Goal: Task Accomplishment & Management: Use online tool/utility

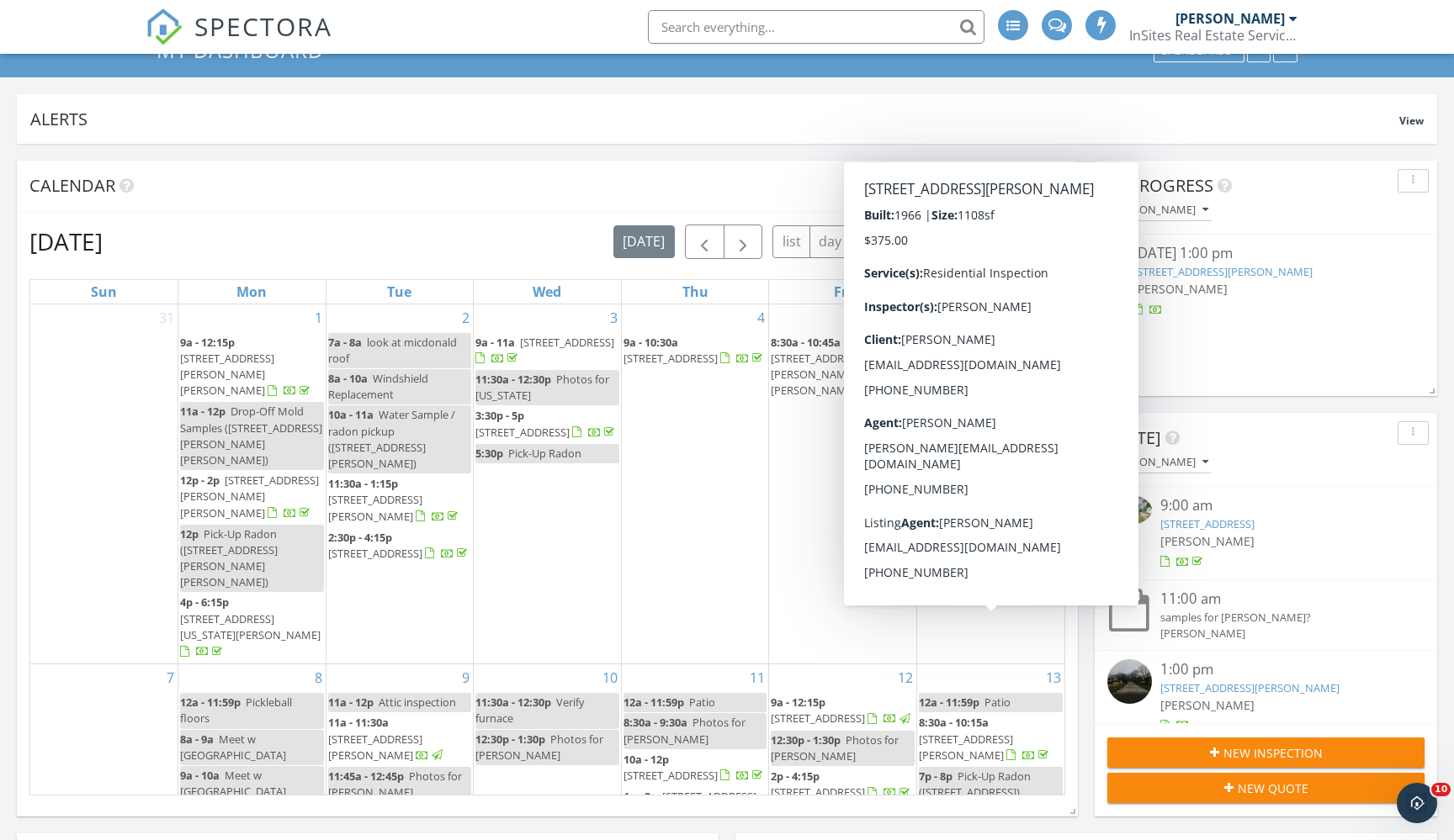
scroll to position [88, 0]
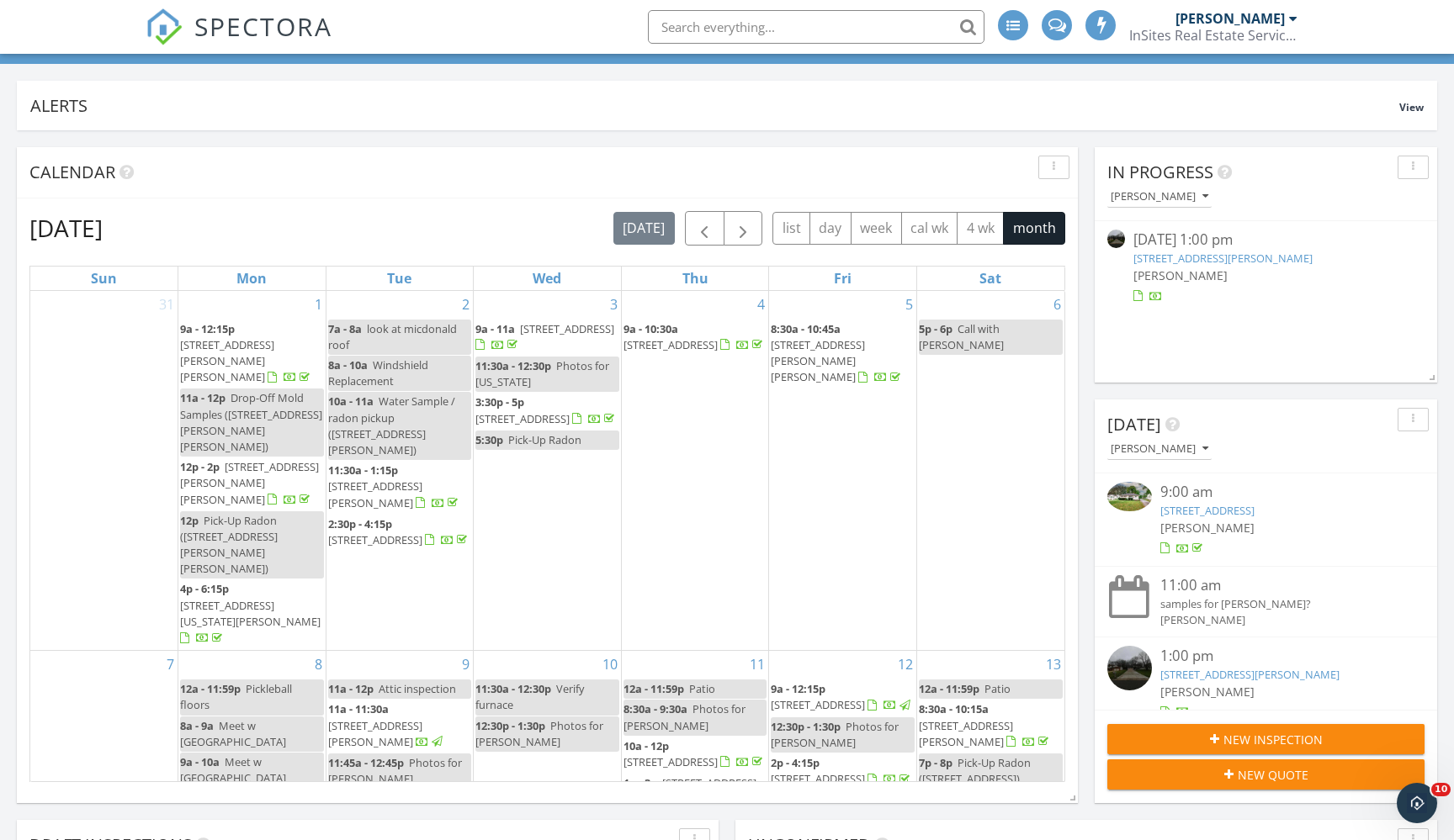
click at [1288, 262] on link "6925 Colleen Dr, Youngstown, OH 44512" at bounding box center [1222, 258] width 179 height 15
click at [1275, 253] on link "6925 Colleen Dr, Youngstown, OH 44512" at bounding box center [1222, 258] width 179 height 15
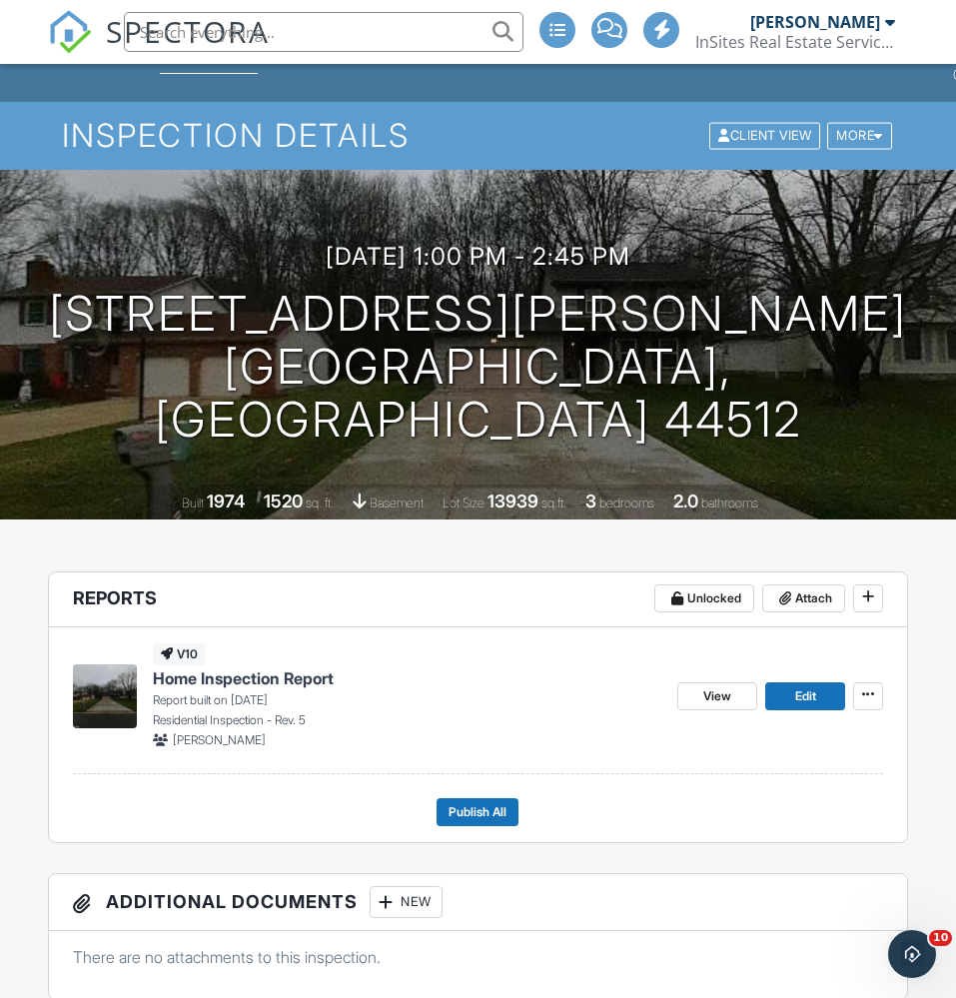
scroll to position [59, 0]
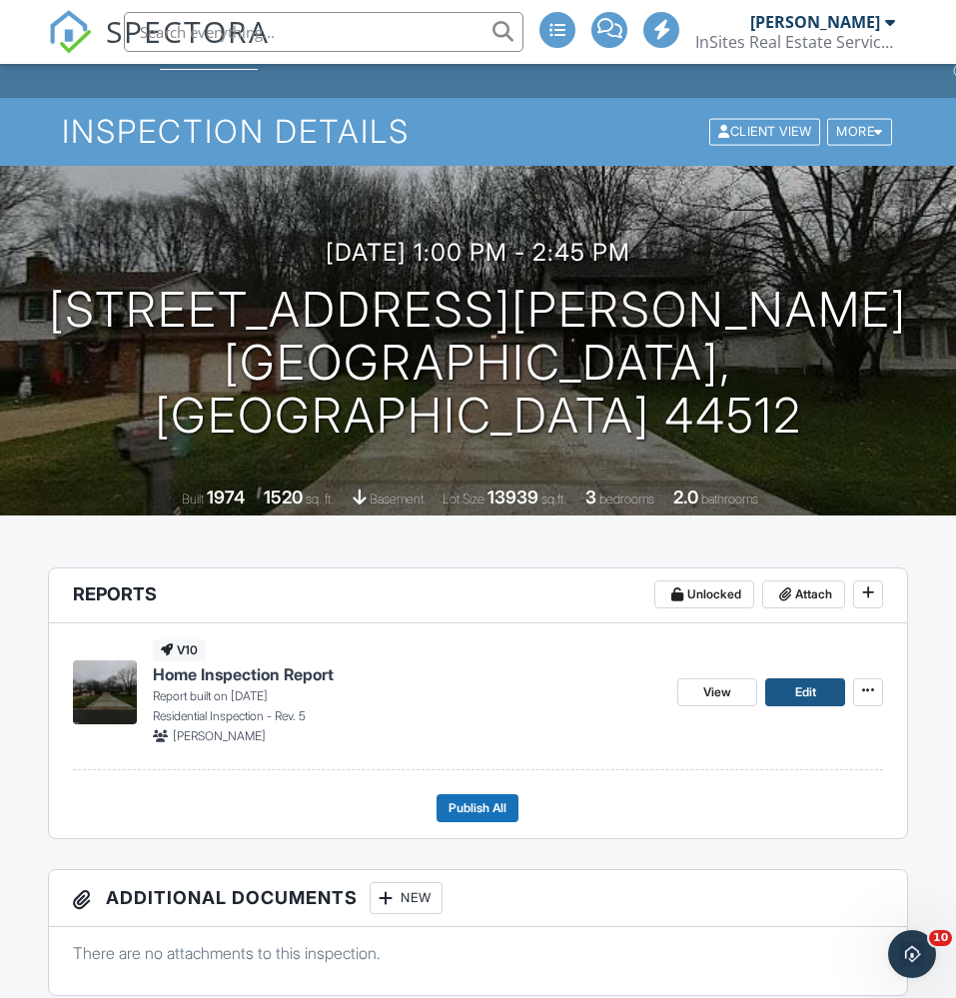
click at [809, 695] on span "Edit" at bounding box center [806, 693] width 21 height 20
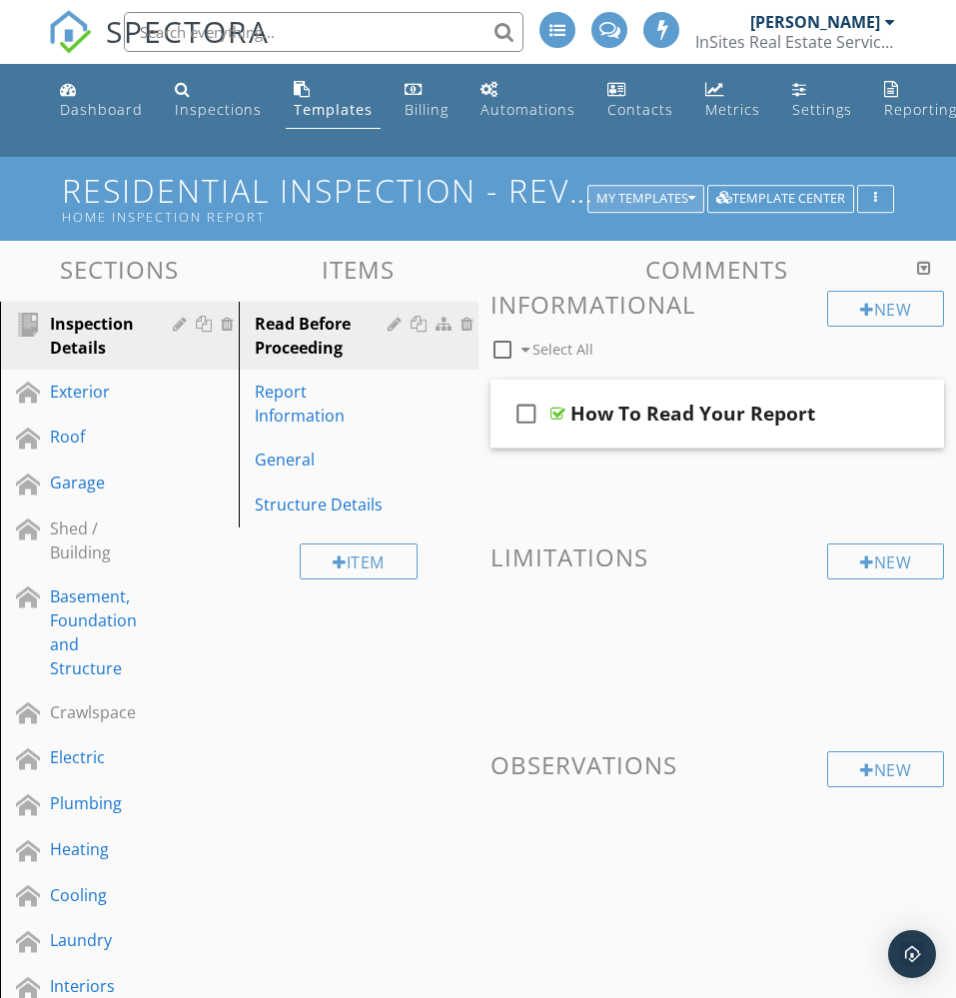
click at [687, 204] on div "My Templates" at bounding box center [646, 199] width 99 height 14
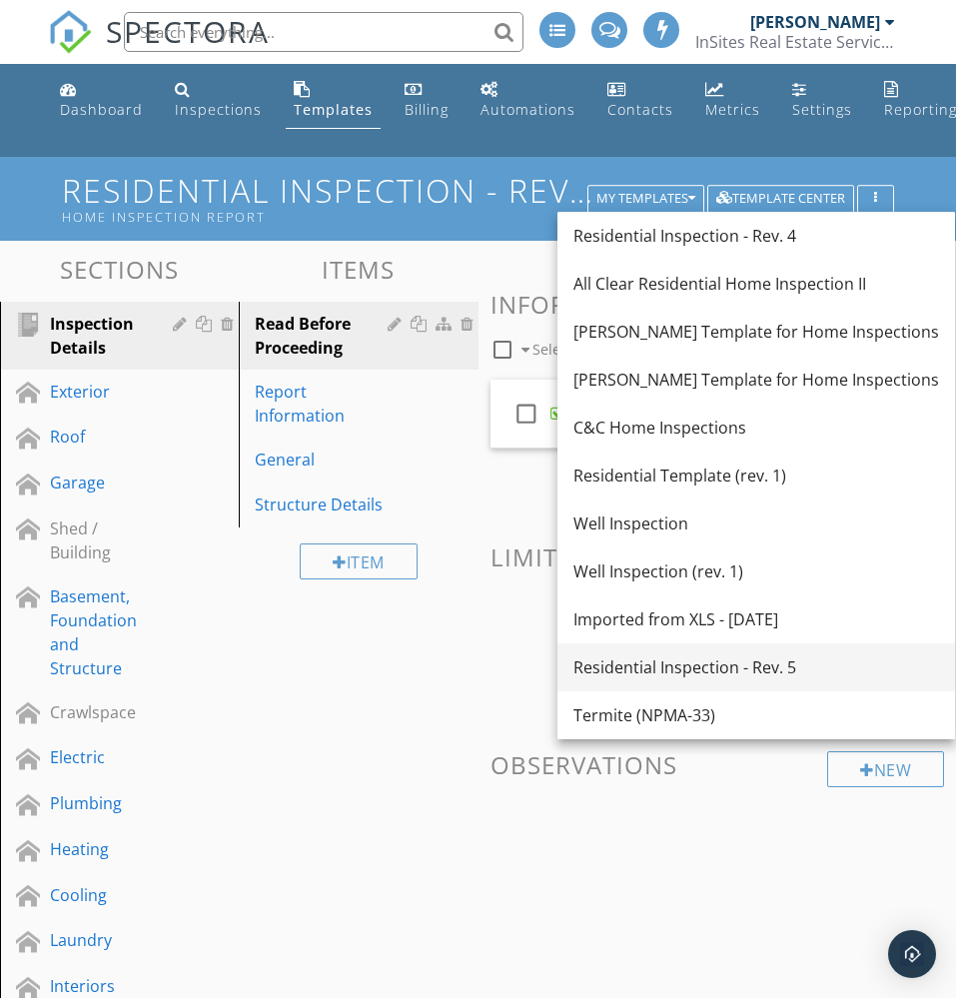
click at [718, 660] on div "Residential Inspection - Rev. 5" at bounding box center [757, 668] width 366 height 24
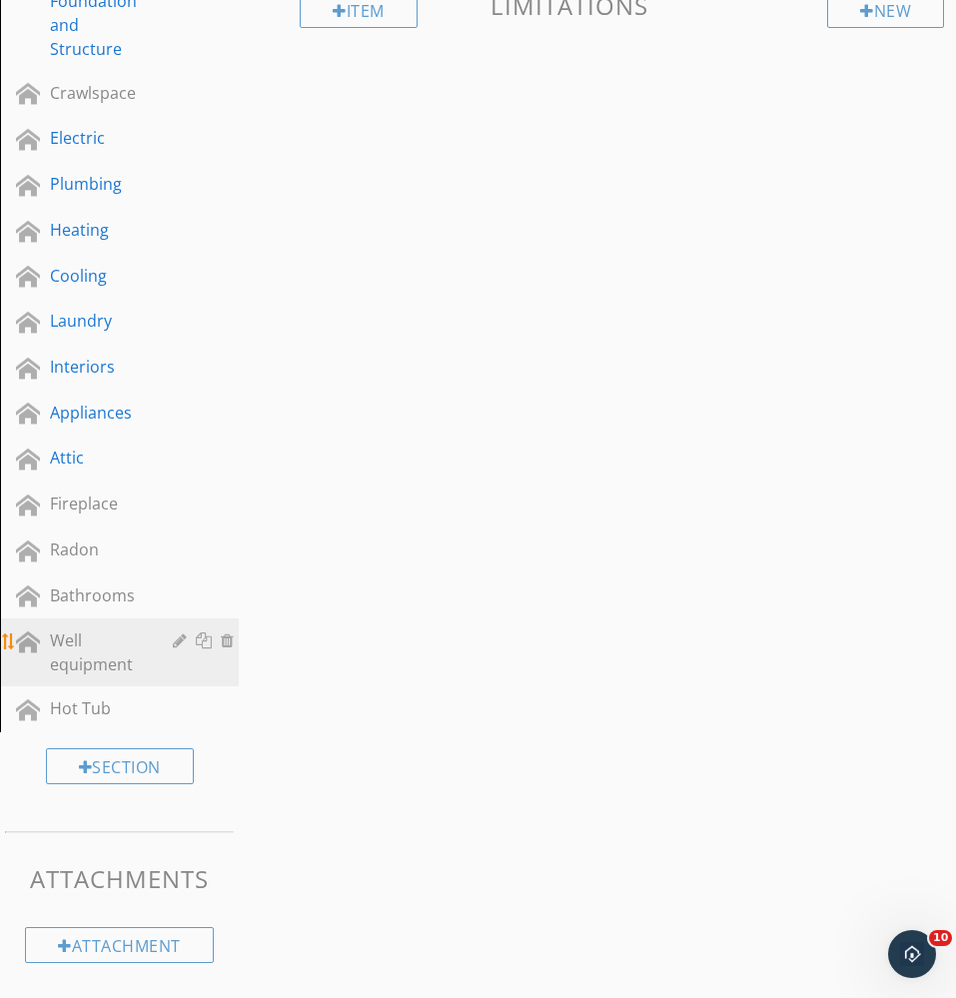
scroll to position [551, 0]
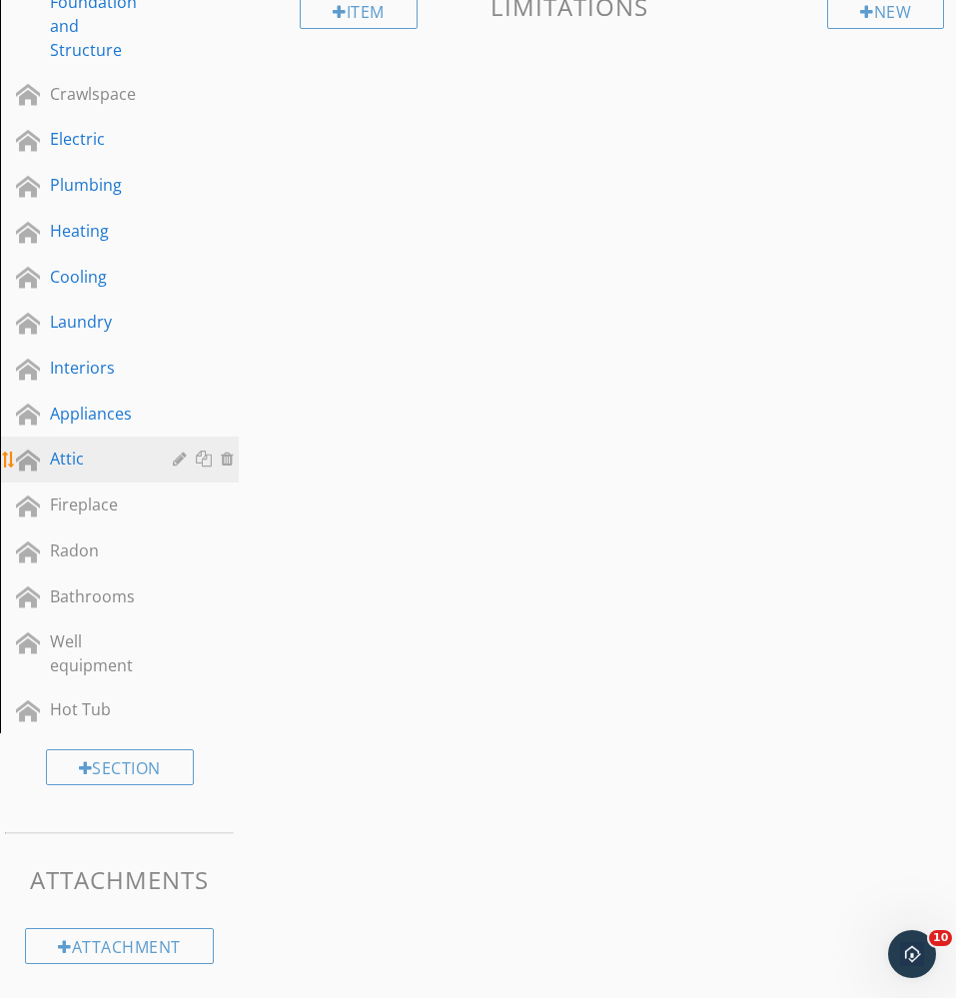
click at [88, 459] on div "Attic" at bounding box center [97, 459] width 94 height 24
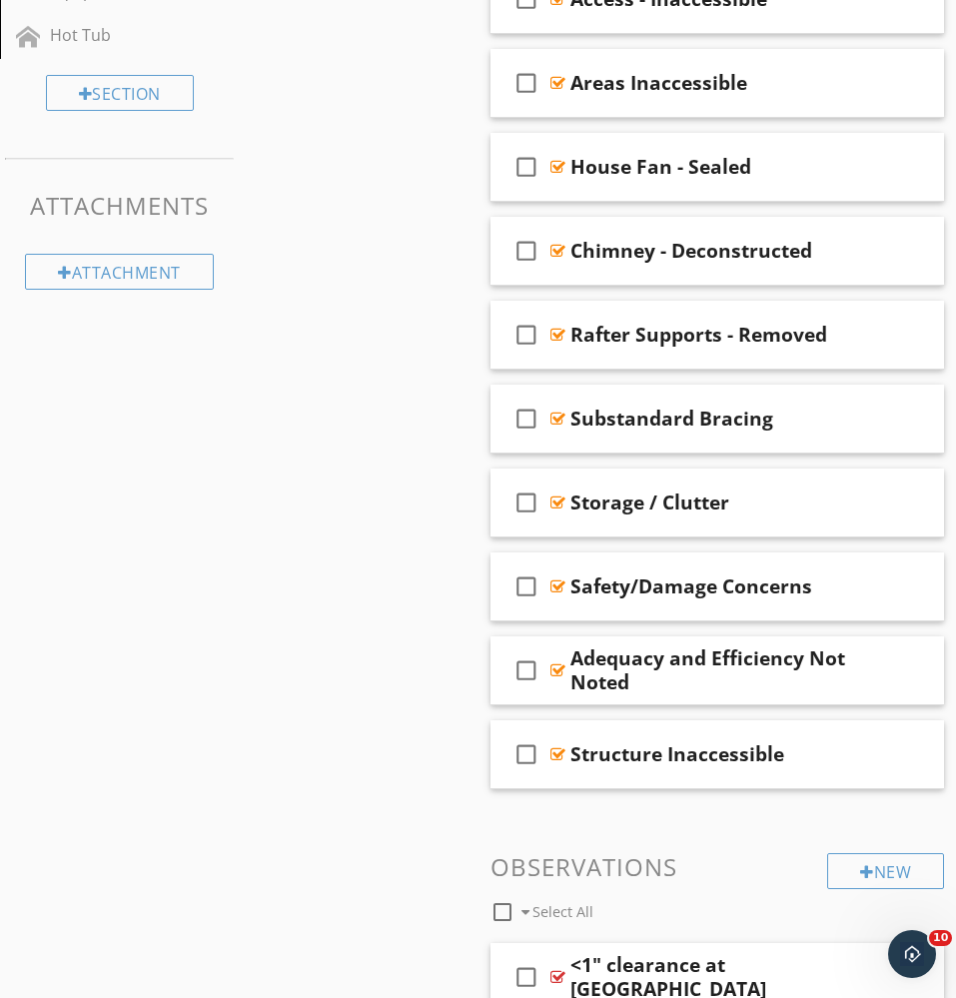
scroll to position [1511, 0]
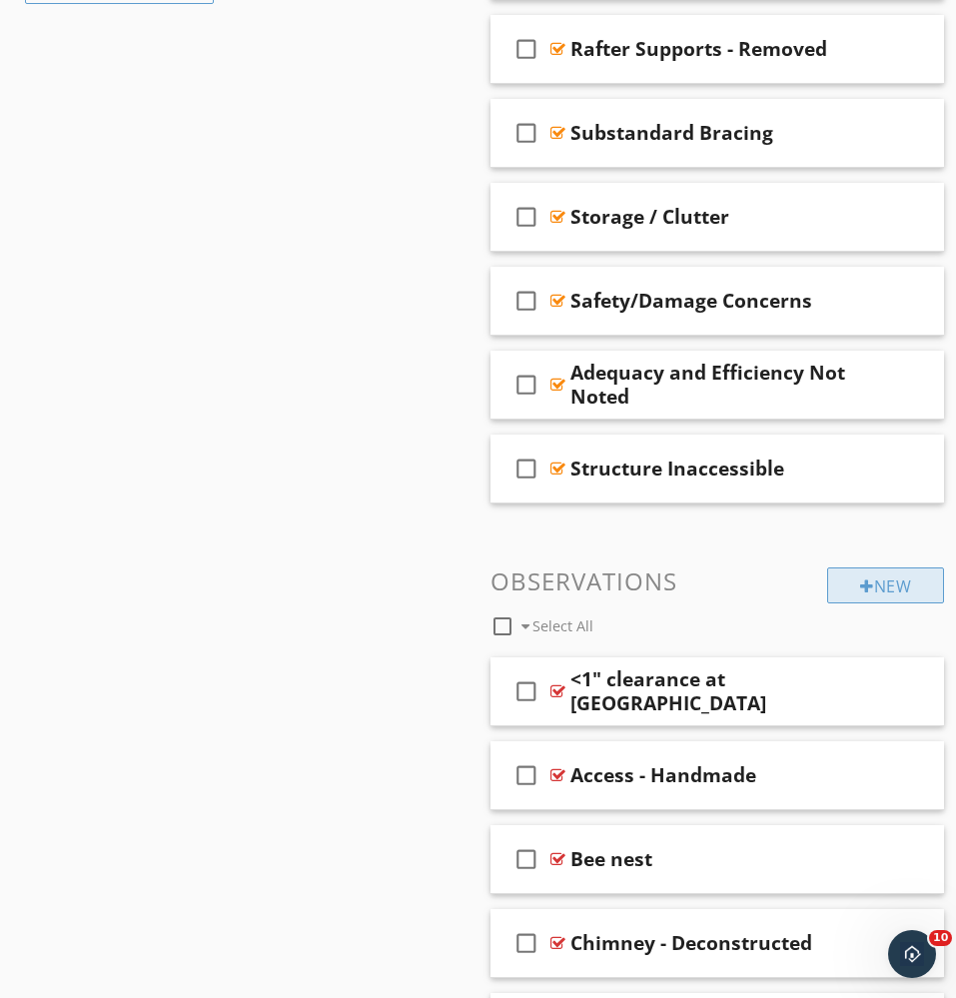
click at [874, 596] on div "New" at bounding box center [885, 586] width 117 height 36
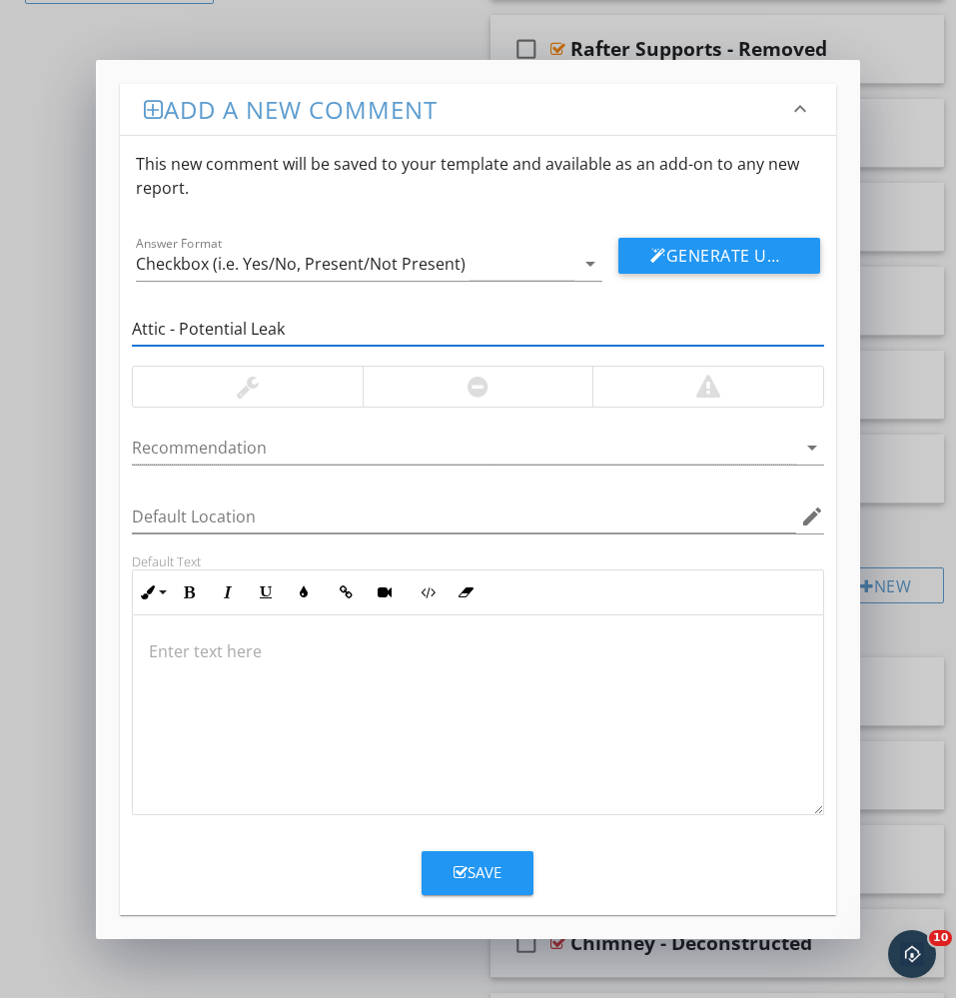
type input "Attic - Potential Leak"
click at [440, 681] on div at bounding box center [479, 716] width 692 height 200
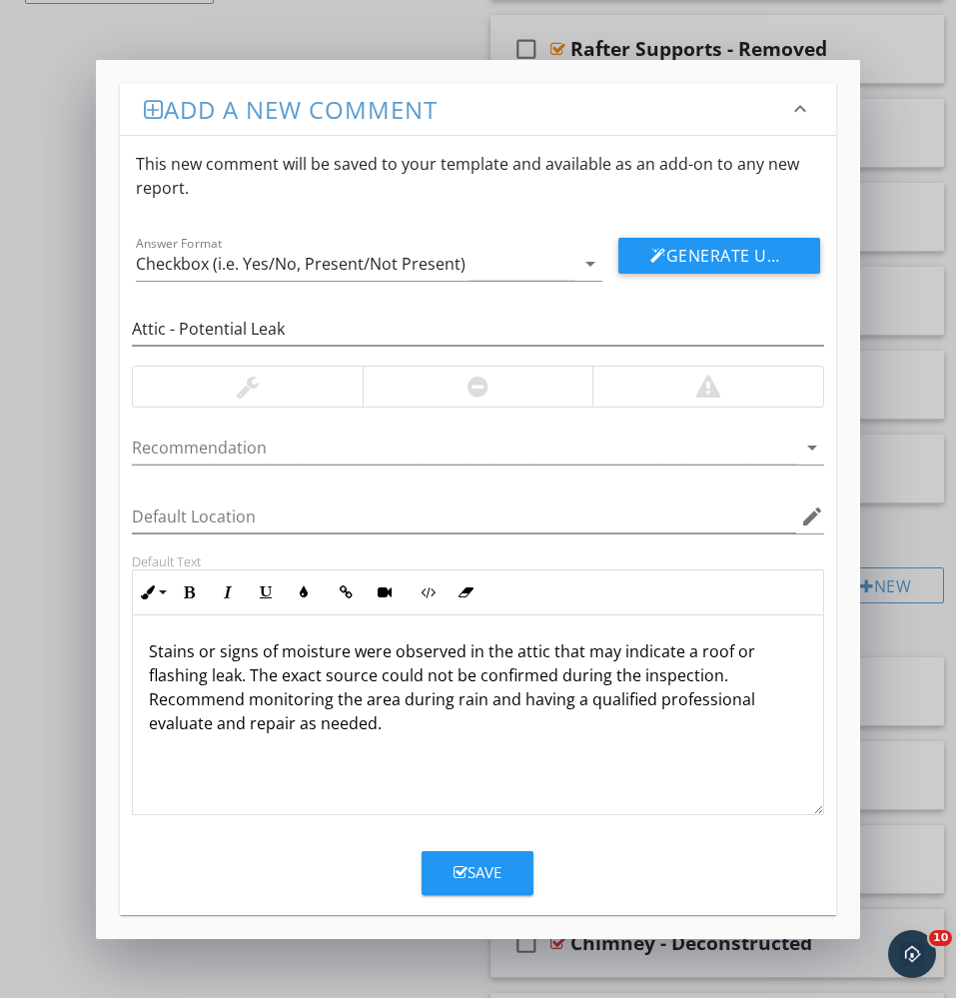
drag, startPoint x: 444, startPoint y: 381, endPoint x: 444, endPoint y: 404, distance: 23.0
click at [444, 381] on div at bounding box center [478, 387] width 231 height 40
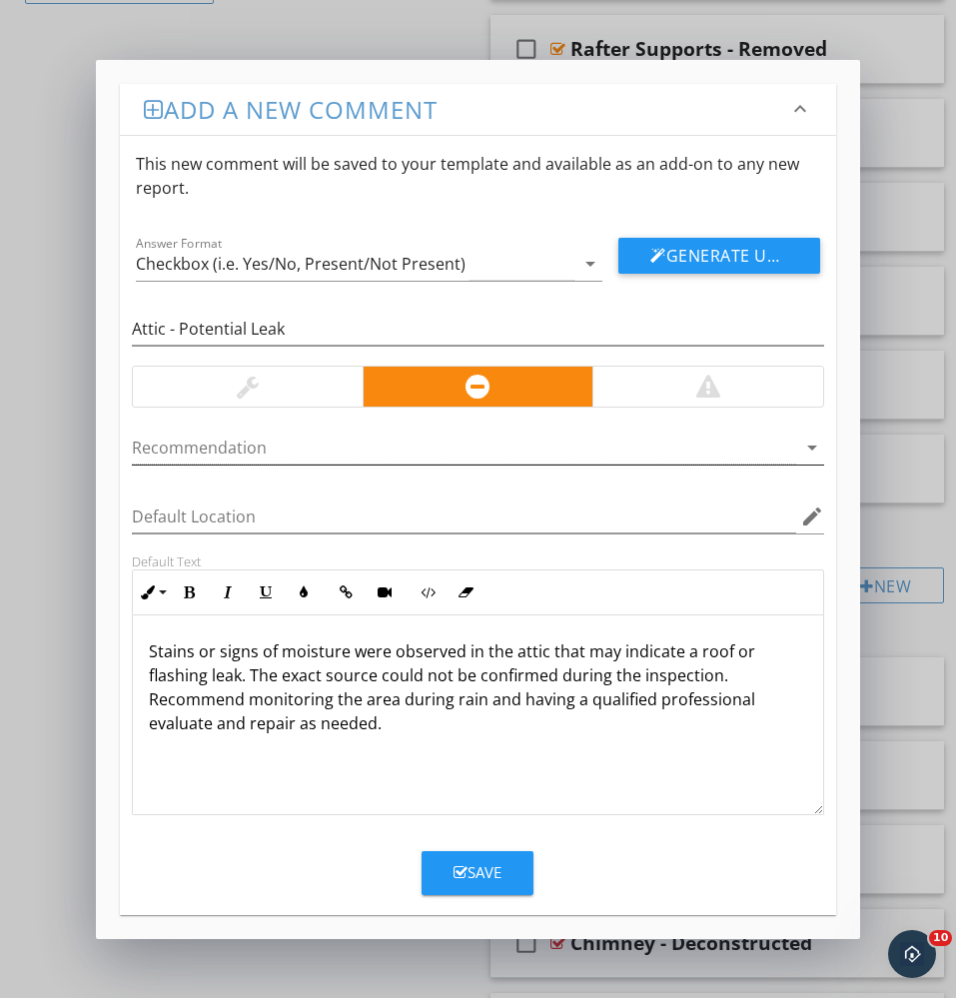
click at [416, 451] on div at bounding box center [465, 448] width 666 height 33
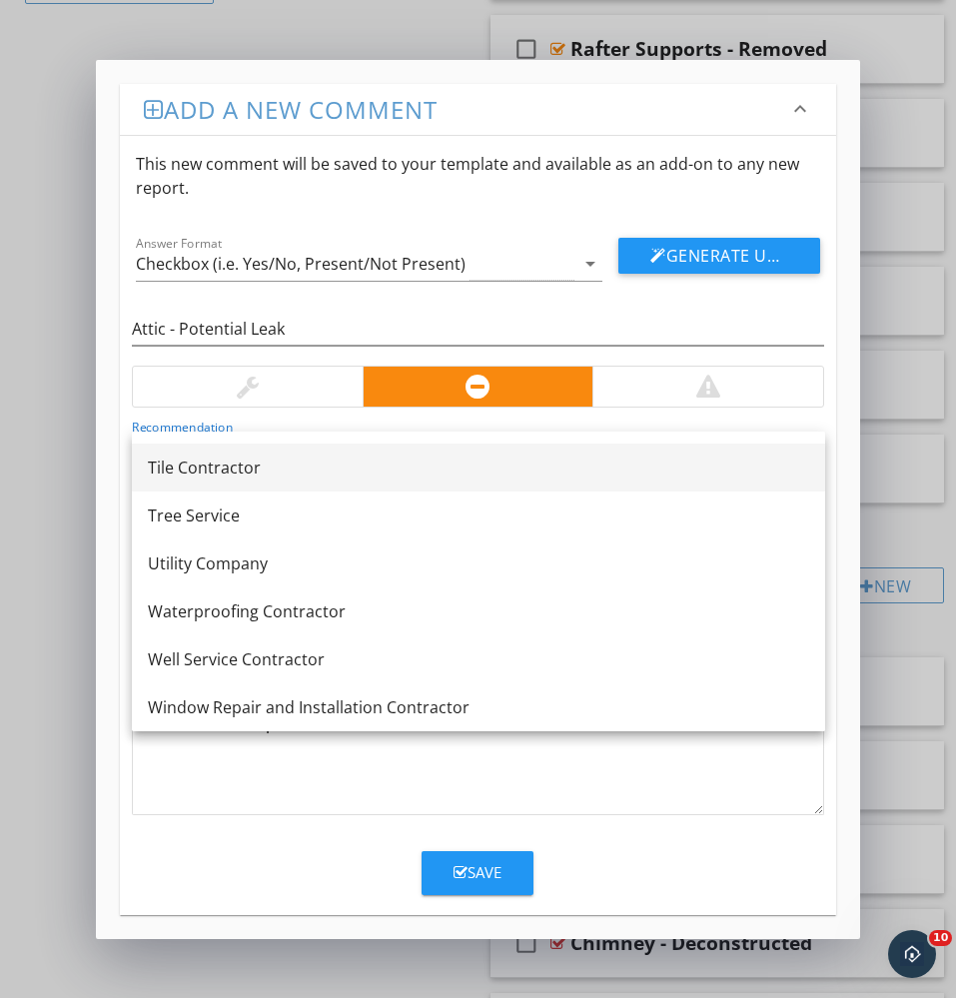
scroll to position [2399, 0]
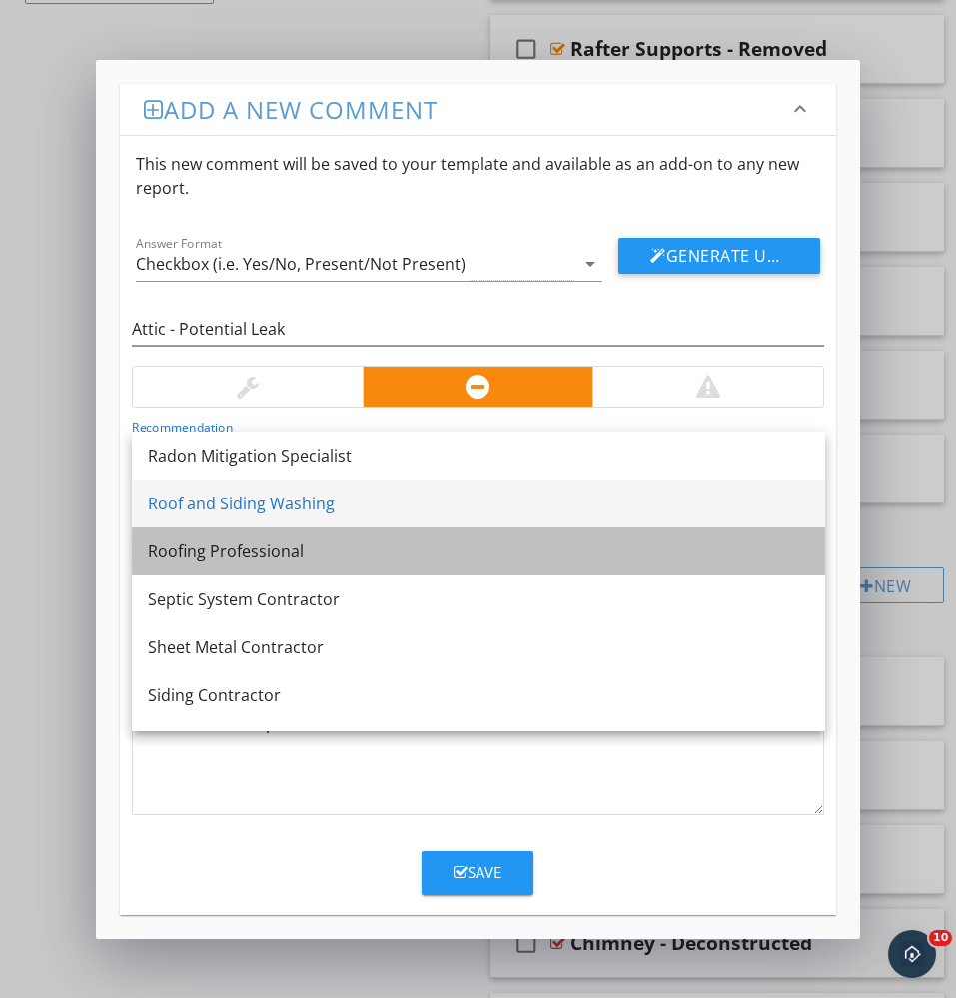
click at [319, 537] on link "Roofing Professional" at bounding box center [479, 552] width 694 height 48
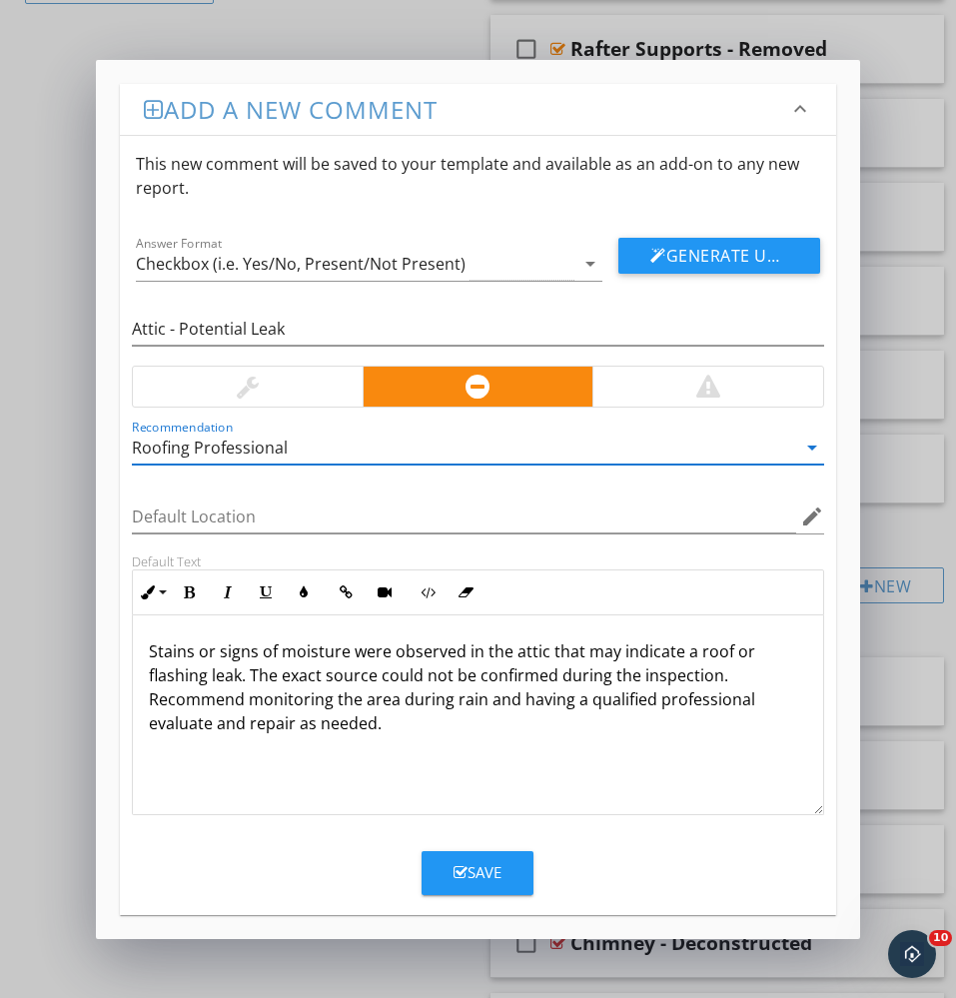
click at [482, 868] on div "Save" at bounding box center [478, 872] width 48 height 23
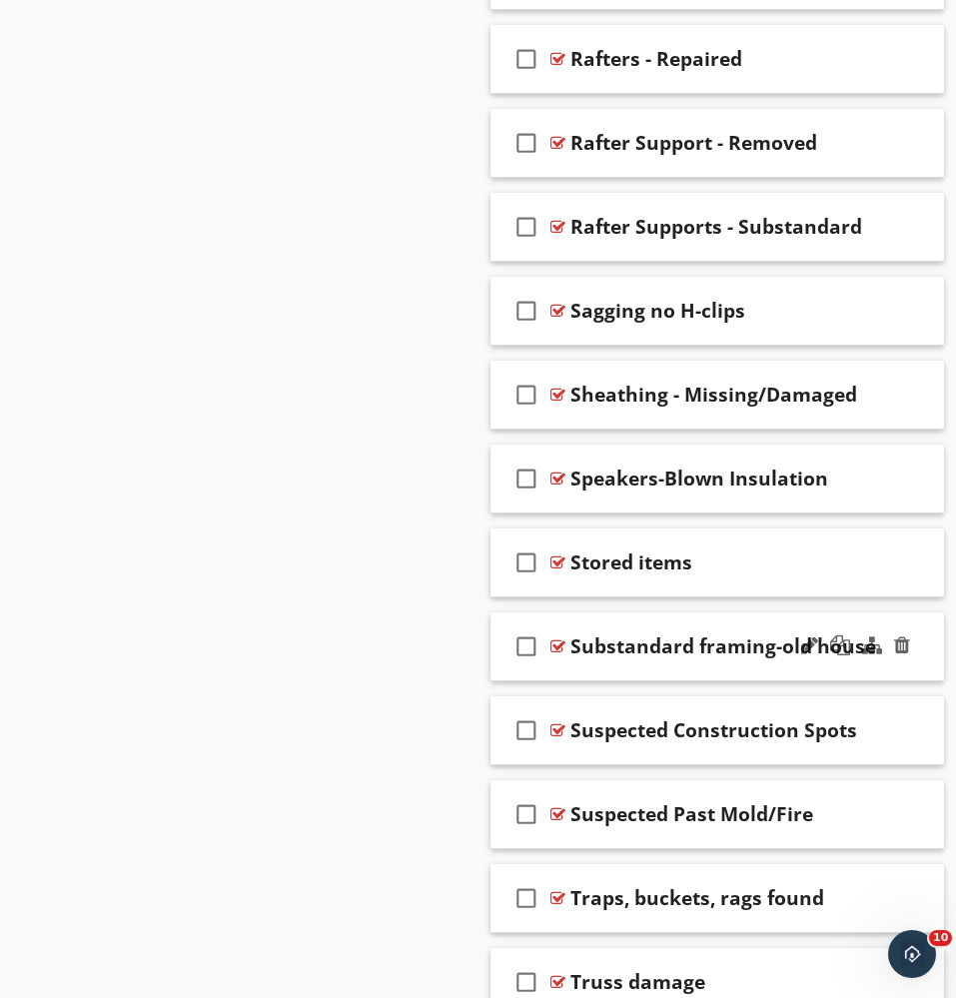
scroll to position [3824, 0]
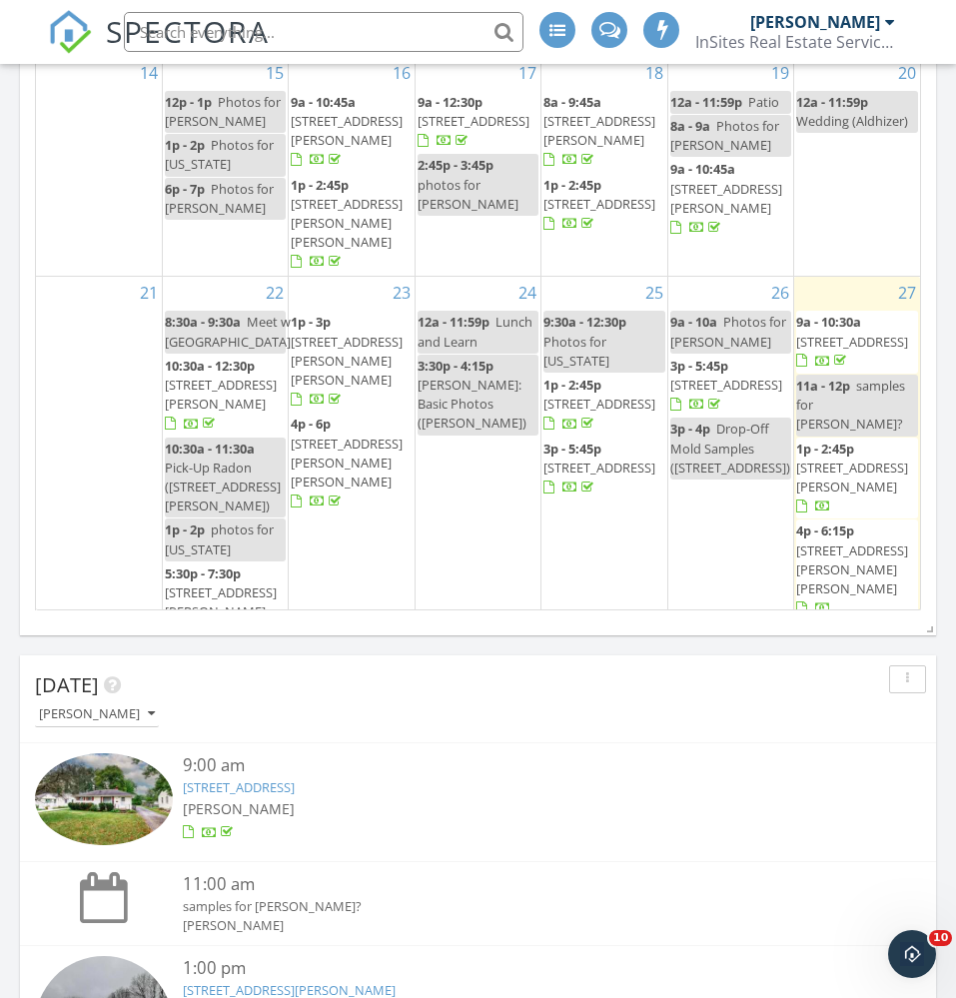
scroll to position [799, 0]
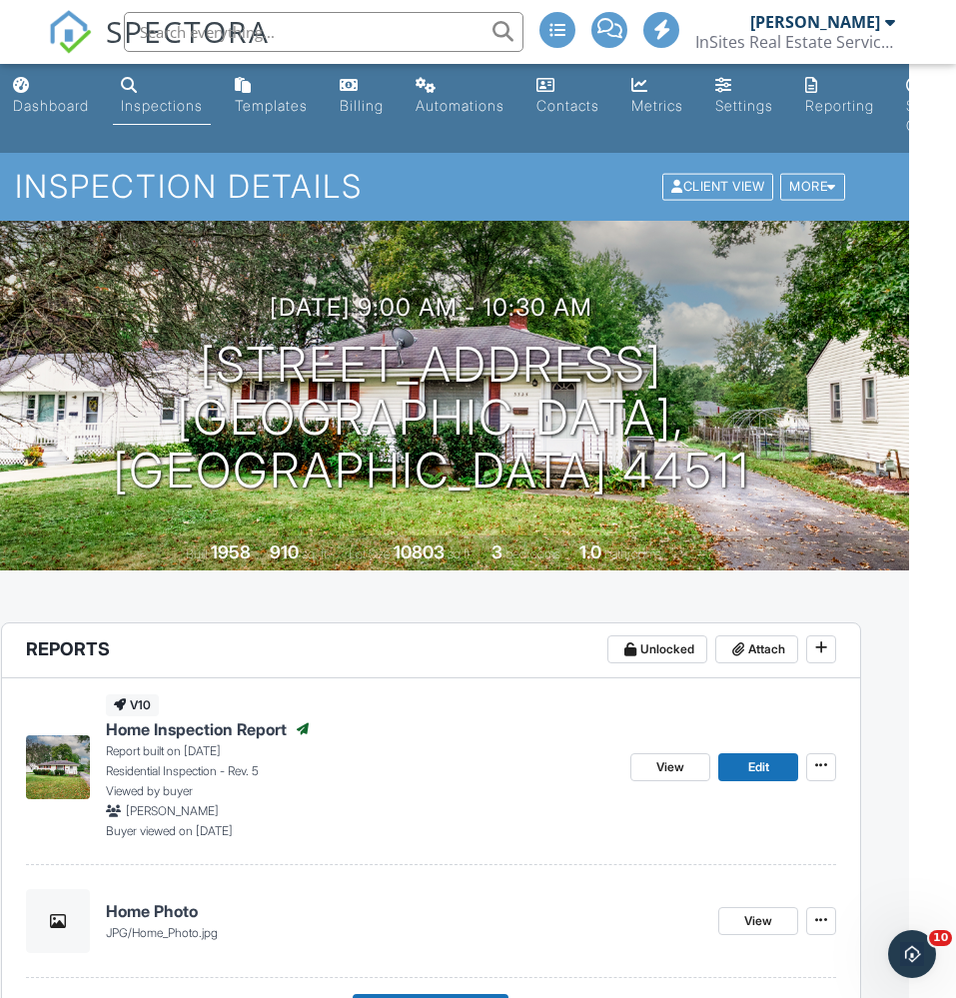
scroll to position [4, 81]
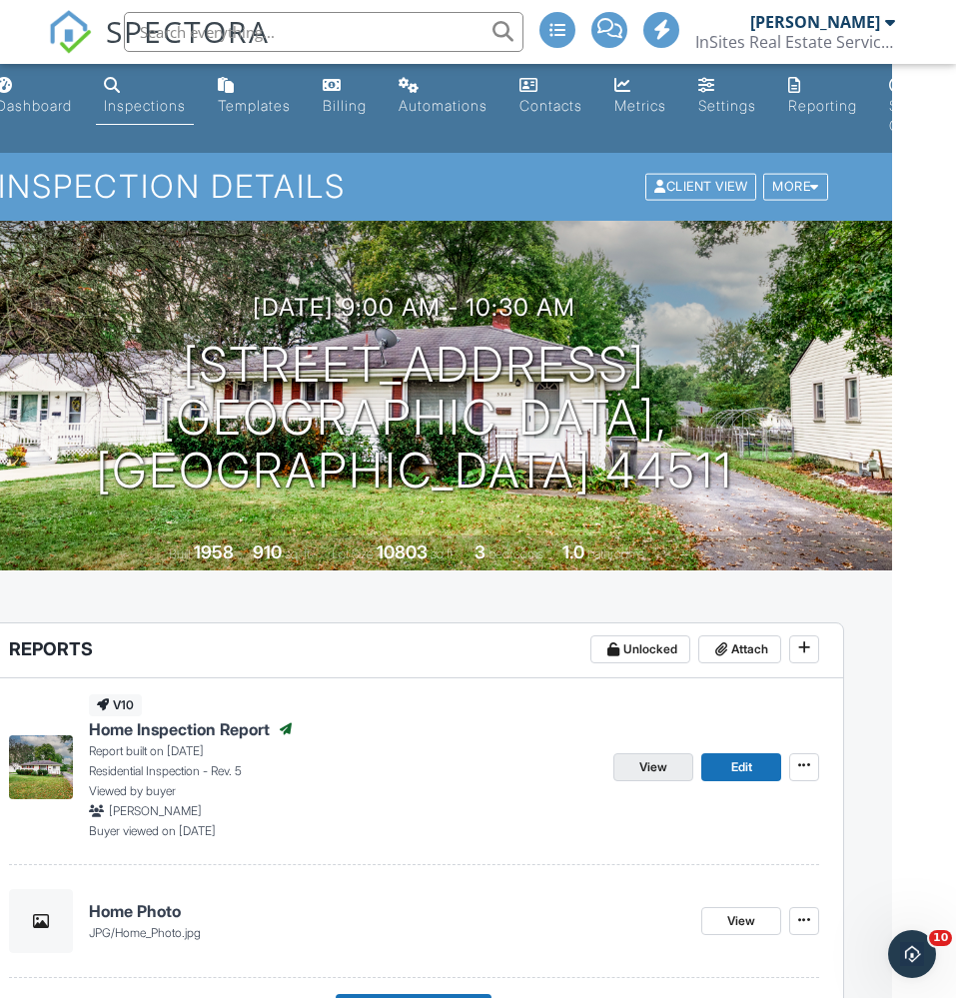
click at [640, 765] on span "View" at bounding box center [654, 768] width 28 height 20
